Goal: Task Accomplishment & Management: Use online tool/utility

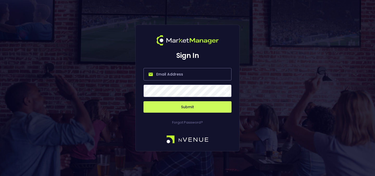
type input "[PERSON_NAME][EMAIL_ADDRESS][DOMAIN_NAME]"
click at [183, 104] on button "Submit" at bounding box center [187, 106] width 88 height 11
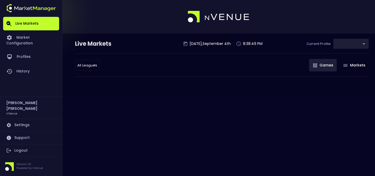
type input "9d8bad92-567c-44a6-ba12-e9bc101fa057"
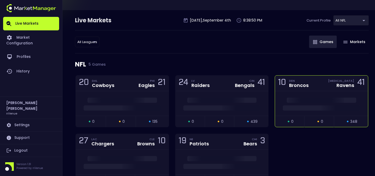
scroll to position [26, 0]
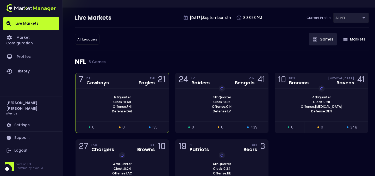
click at [152, 105] on div "1st Quarter Clock : 11:49 Offense: PHI Defense: DAL" at bounding box center [122, 104] width 93 height 19
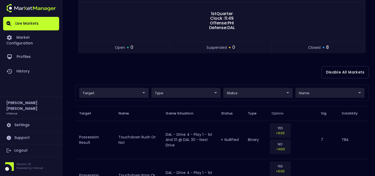
scroll to position [82, 0]
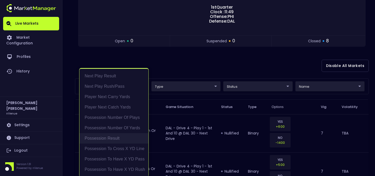
click at [121, 138] on li "Possession Result" at bounding box center [113, 138] width 69 height 10
type input "Possession Result"
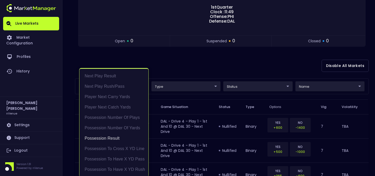
click at [234, 75] on div at bounding box center [187, 88] width 375 height 176
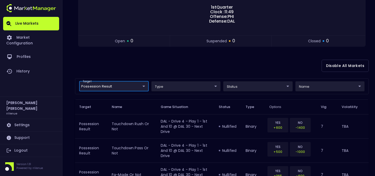
scroll to position [0, 0]
click at [324, 88] on body "Live Markets Market Configuration Profiles History [PERSON_NAME] nVenue Setting…" at bounding box center [187, 164] width 375 height 493
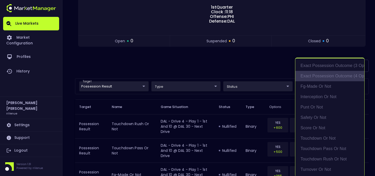
click at [335, 77] on li "exact possession outcome (4 options)" at bounding box center [329, 76] width 69 height 10
type input "exact possession outcome (4 options)"
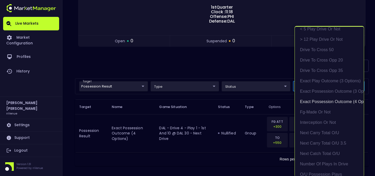
click at [231, 70] on div at bounding box center [187, 88] width 375 height 176
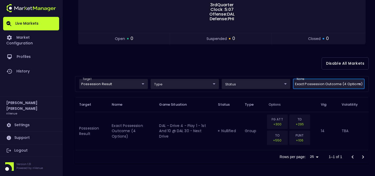
scroll to position [26, 0]
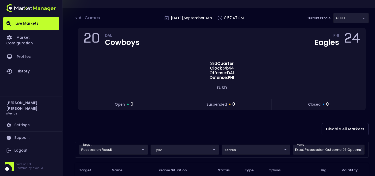
click at [237, 125] on div "Disable All Markets" at bounding box center [221, 129] width 293 height 25
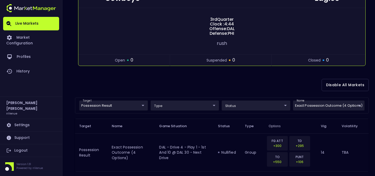
scroll to position [92, 0]
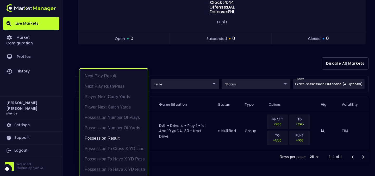
click at [131, 79] on body "Live Markets Market Configuration Profiles History [PERSON_NAME] nVenue Setting…" at bounding box center [187, 42] width 375 height 268
click at [114, 136] on li "Possession Result" at bounding box center [113, 138] width 68 height 10
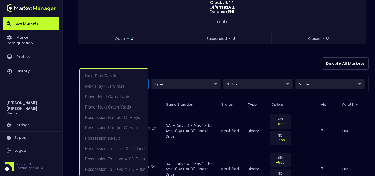
click at [210, 49] on div at bounding box center [187, 88] width 375 height 176
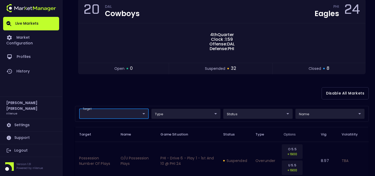
scroll to position [102, 0]
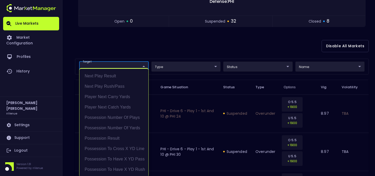
click at [118, 141] on li "Possession Result" at bounding box center [113, 138] width 69 height 10
type input "Possession Result"
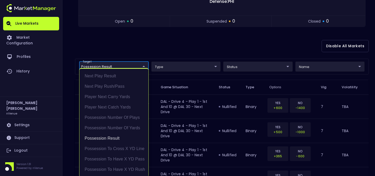
click at [333, 64] on div at bounding box center [187, 88] width 375 height 176
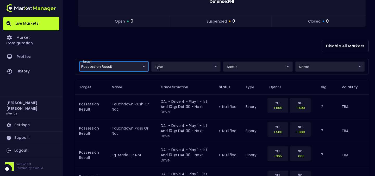
scroll to position [0, 0]
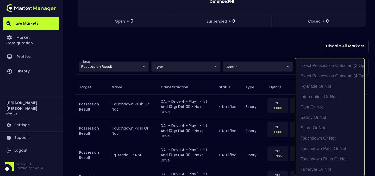
click at [318, 67] on body "Live Markets Market Configuration Profiles History [PERSON_NAME] nVenue Setting…" at bounding box center [187, 144] width 375 height 493
click at [324, 67] on li "exact possession outcome (3 options)" at bounding box center [329, 66] width 69 height 10
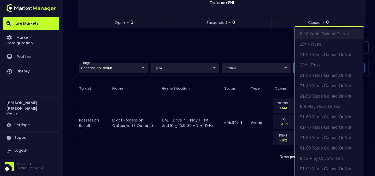
scroll to position [140, 0]
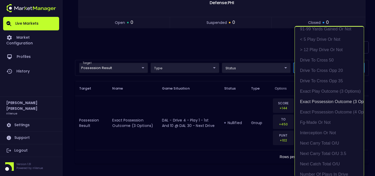
click at [283, 60] on div at bounding box center [187, 88] width 375 height 176
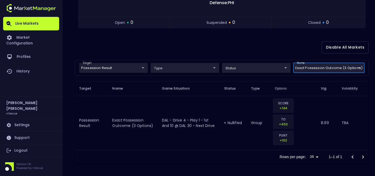
scroll to position [0, 0]
click at [299, 66] on body "Live Markets Market Configuration Profiles History [PERSON_NAME] nVenue Setting…" at bounding box center [187, 37] width 375 height 277
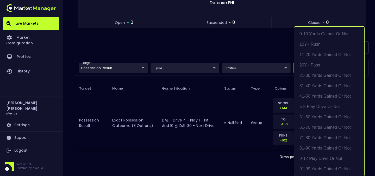
scroll to position [140, 0]
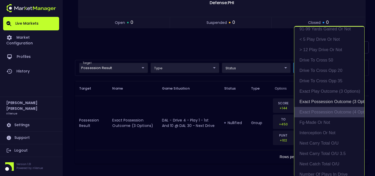
click at [317, 107] on li "exact possession outcome (4 options)" at bounding box center [329, 112] width 70 height 10
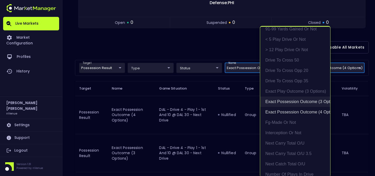
click at [316, 103] on li "exact possession outcome (3 options)" at bounding box center [295, 102] width 70 height 10
type input "exact possession outcome (4 options)"
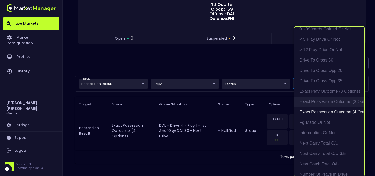
scroll to position [85, 0]
click at [255, 63] on div at bounding box center [187, 88] width 375 height 176
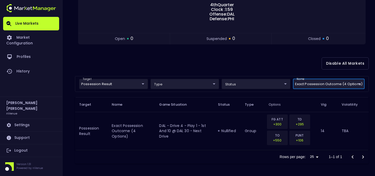
scroll to position [0, 0]
